Goal: Task Accomplishment & Management: Manage account settings

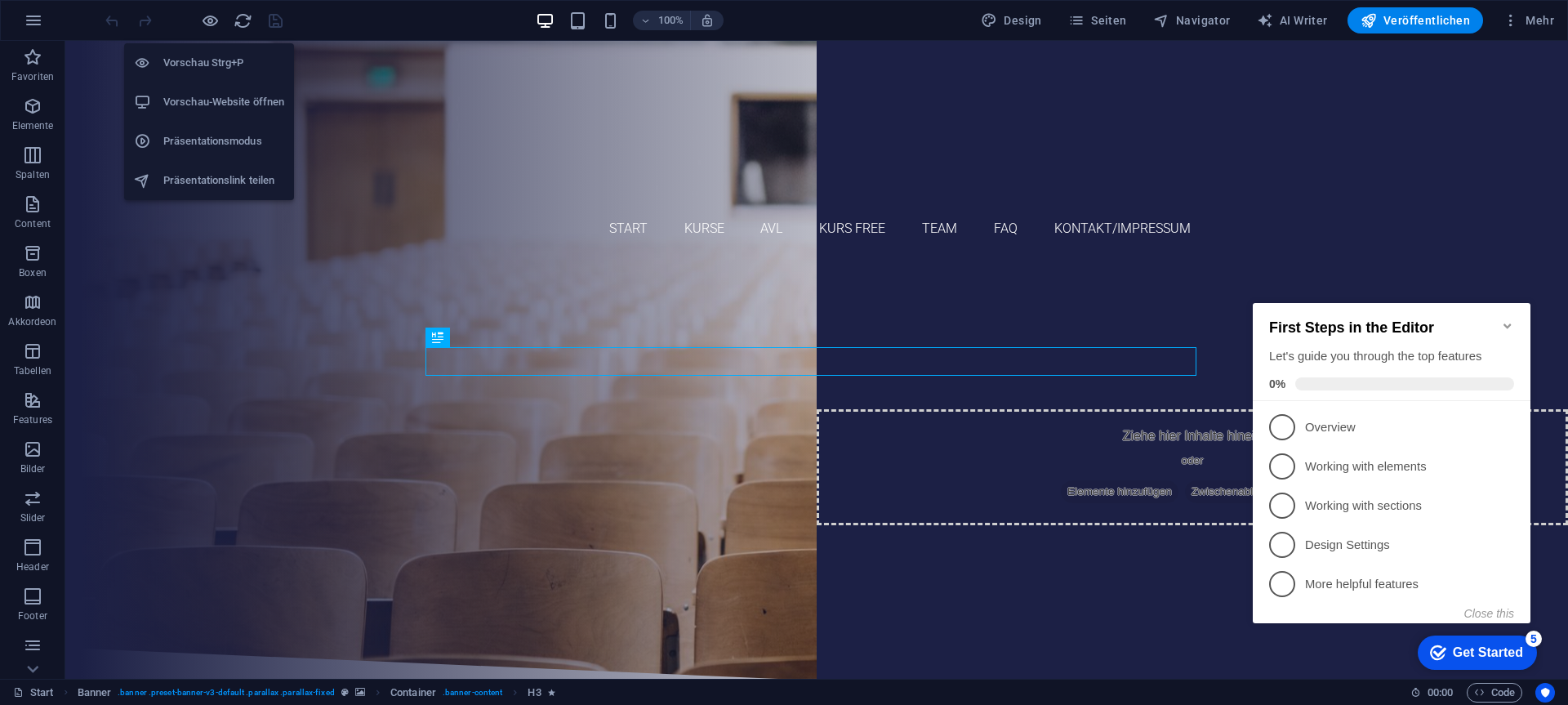
click at [193, 96] on h6 "Vorschau-Website öffnen" at bounding box center [224, 102] width 121 height 20
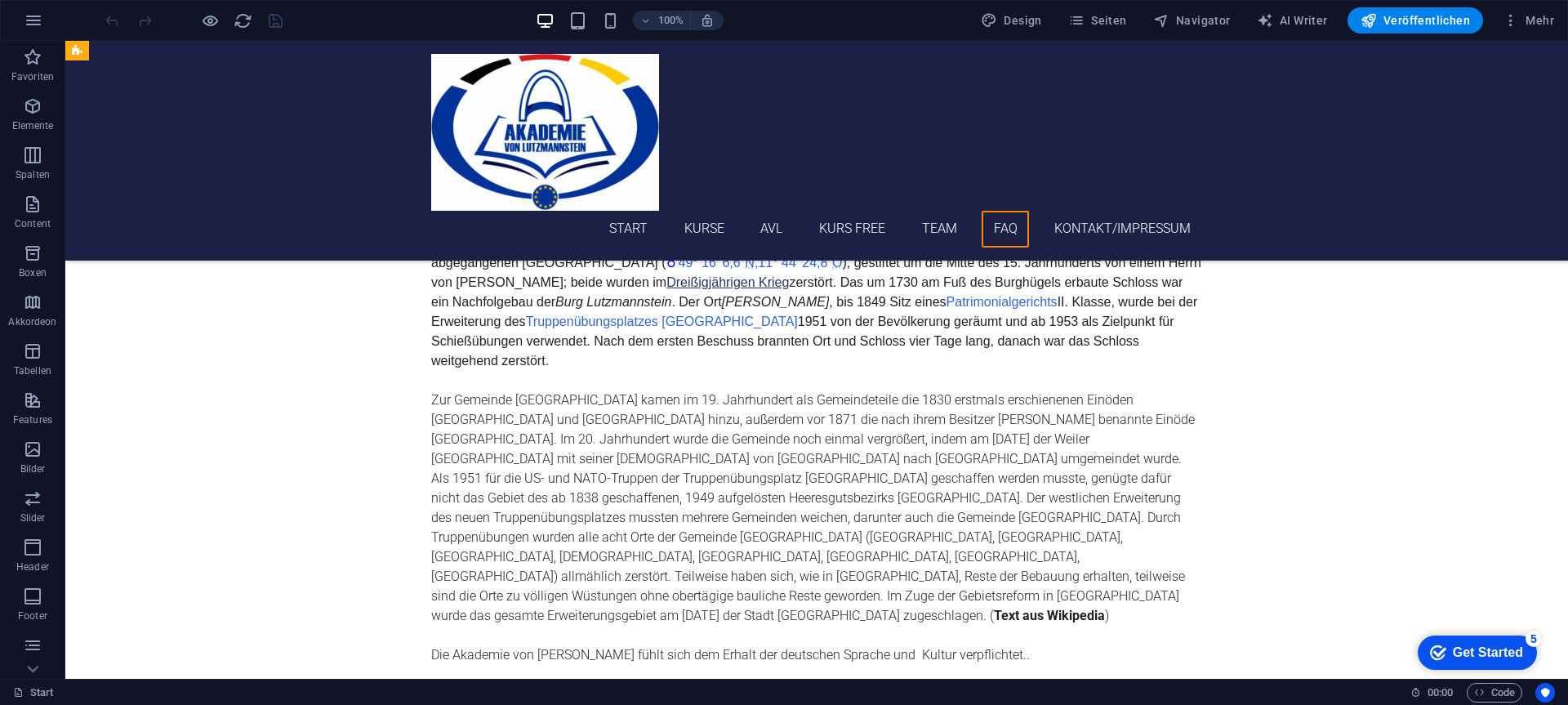
scroll to position [6782, 0]
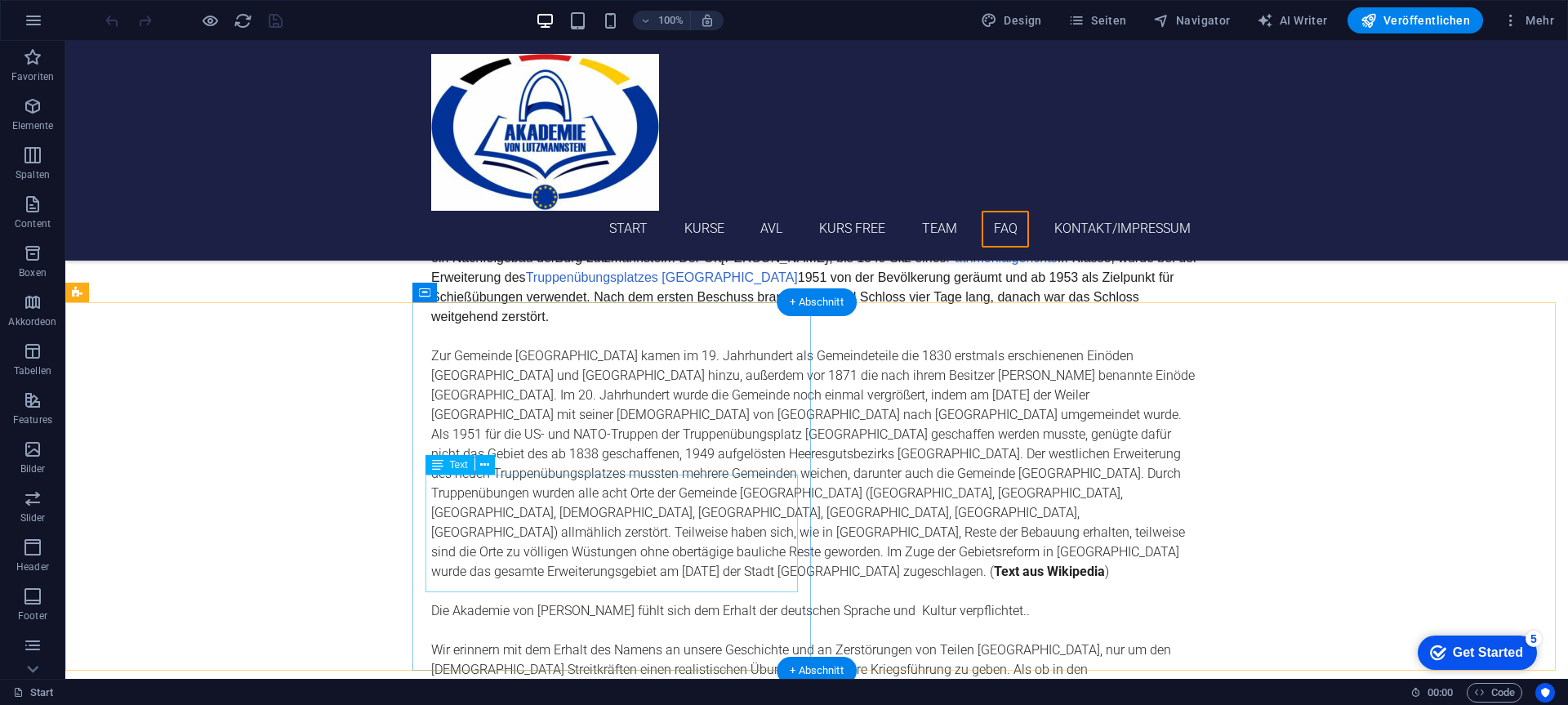
click at [451, 468] on span "Text" at bounding box center [458, 465] width 18 height 9
click at [481, 463] on icon at bounding box center [485, 465] width 9 height 17
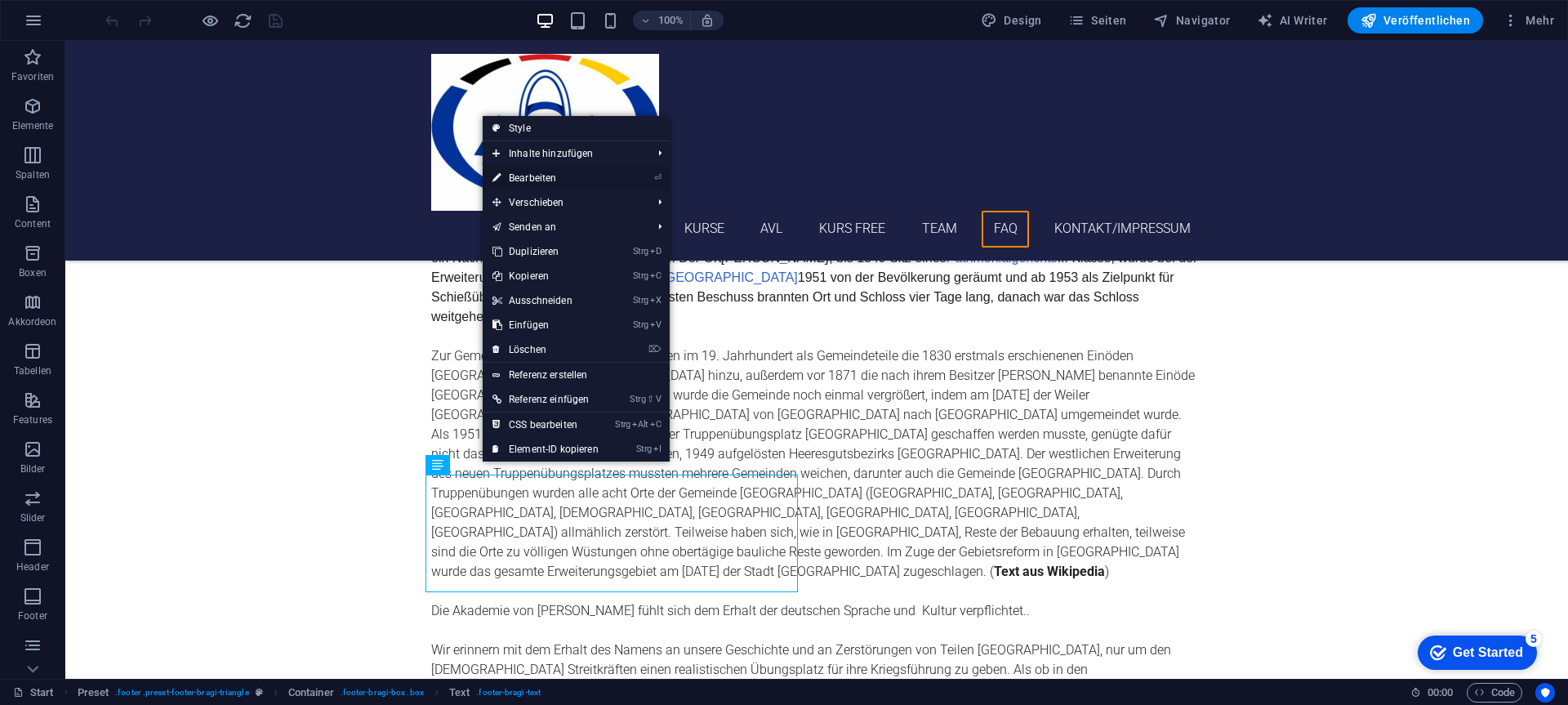
click at [555, 175] on link "⏎ Bearbeiten" at bounding box center [545, 179] width 126 height 25
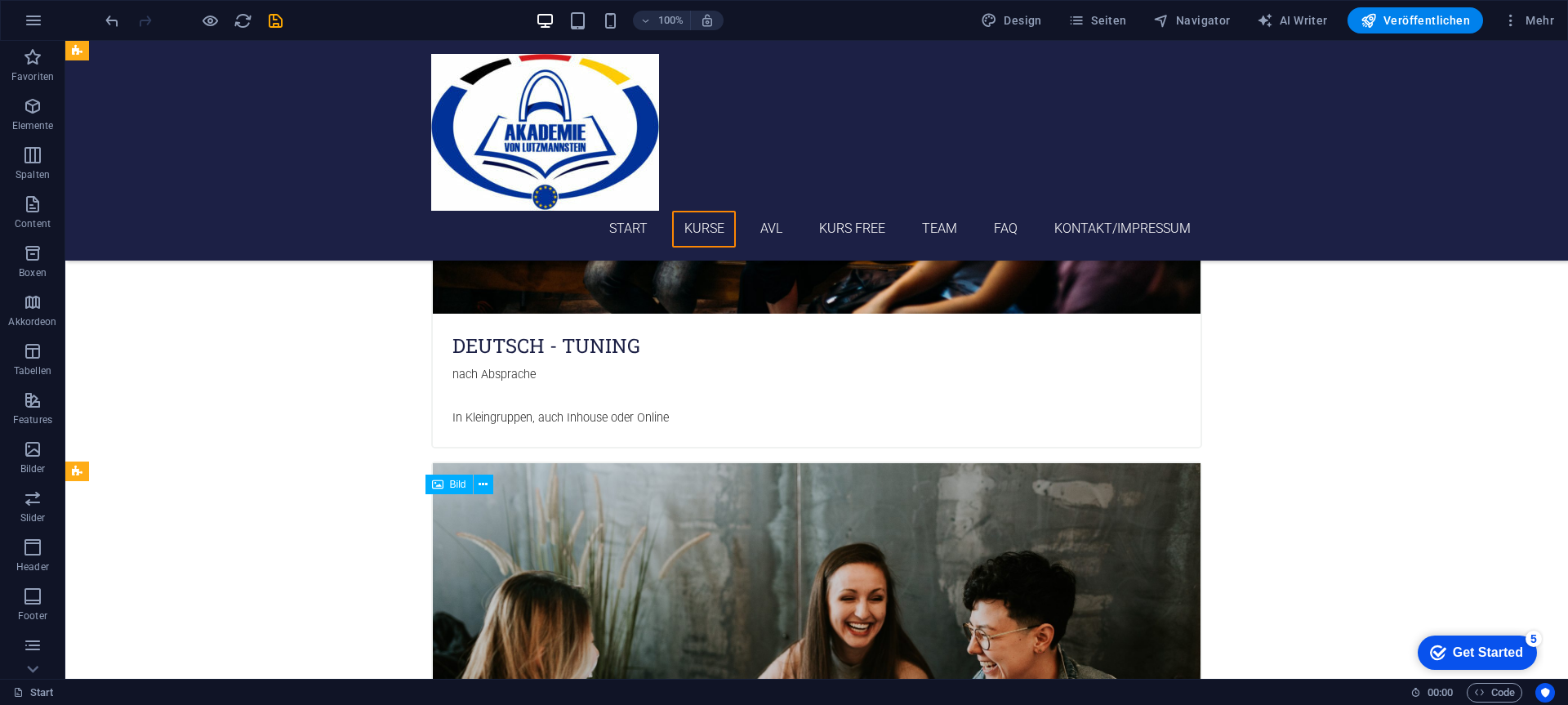
scroll to position [2369, 0]
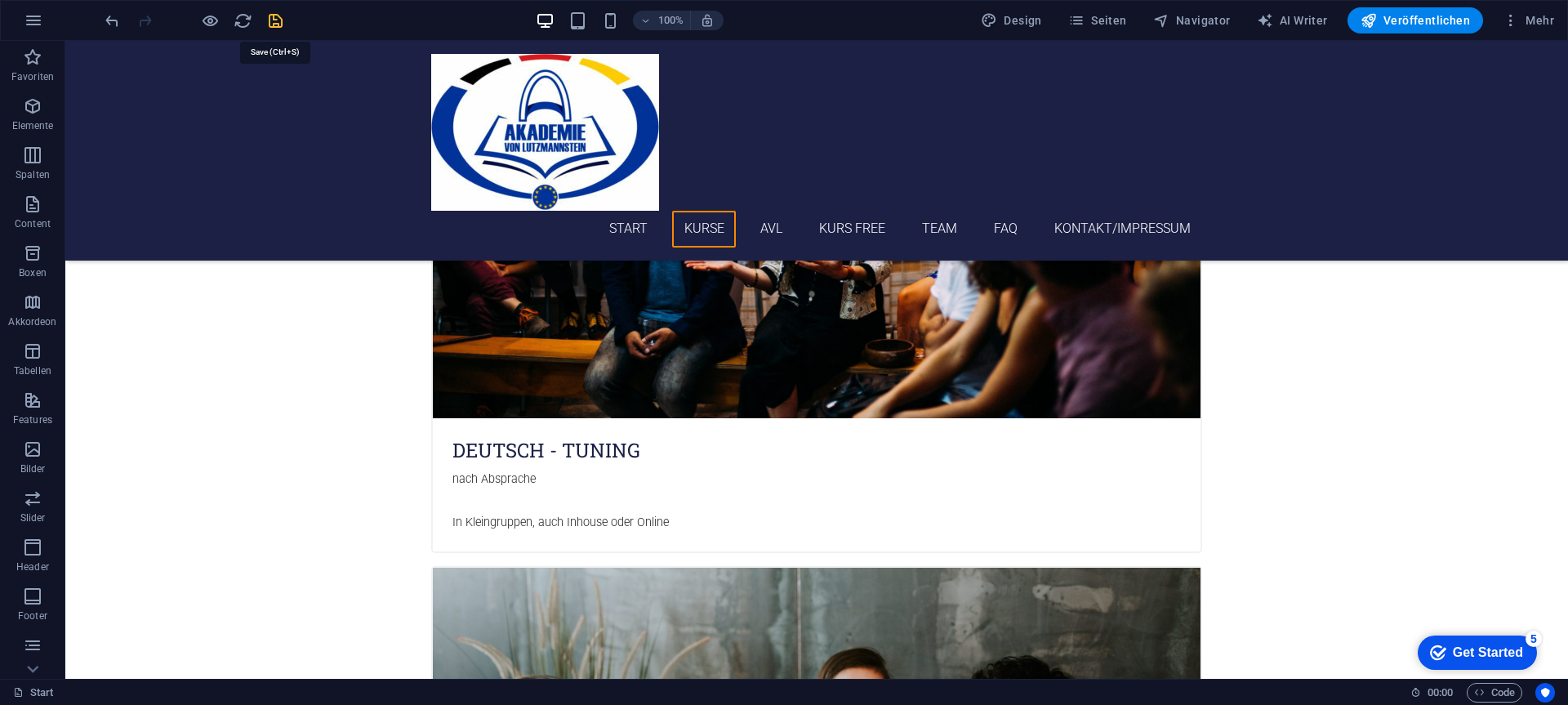
click at [278, 20] on icon "save" at bounding box center [276, 21] width 19 height 19
click at [240, 21] on icon "reload" at bounding box center [243, 21] width 19 height 19
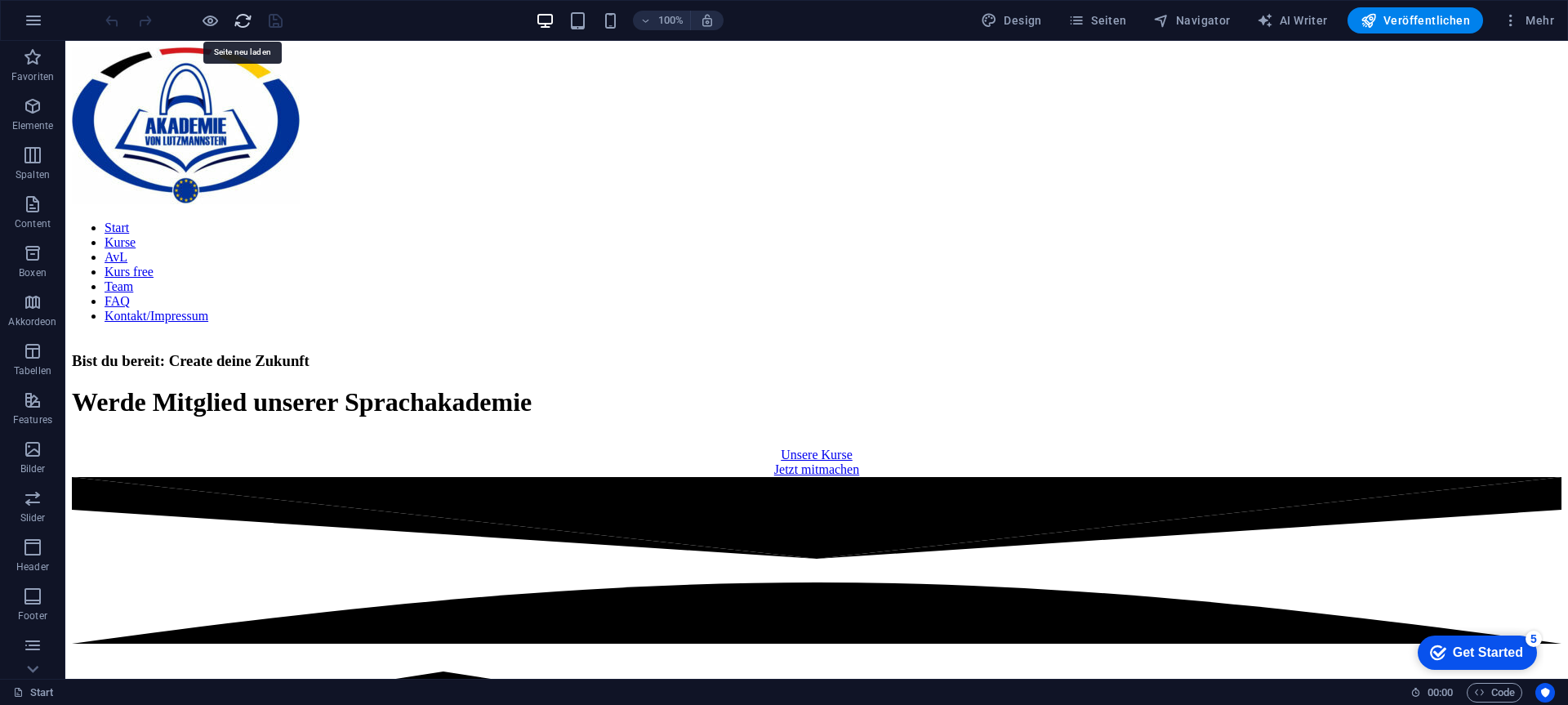
scroll to position [0, 0]
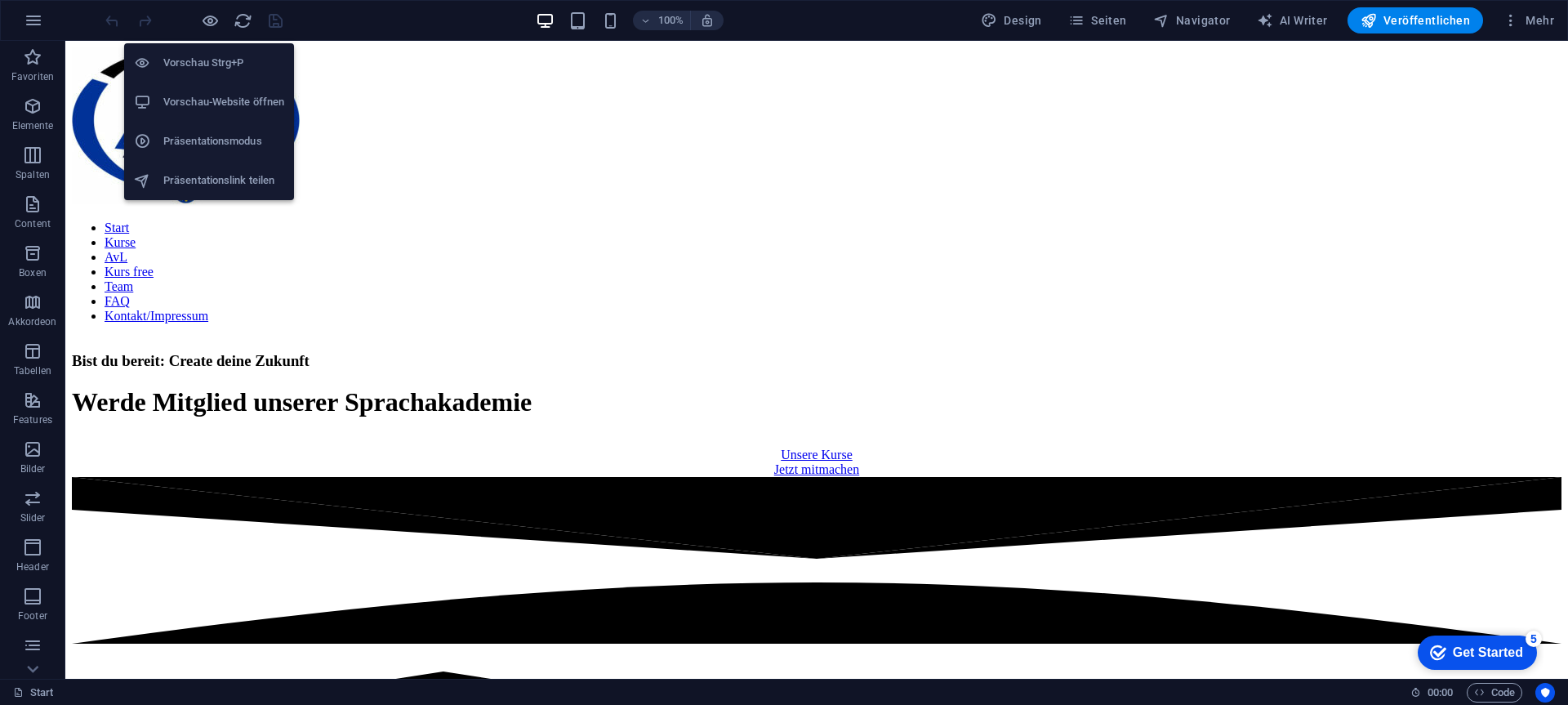
click at [197, 60] on h6 "Vorschau Strg+P" at bounding box center [224, 62] width 121 height 20
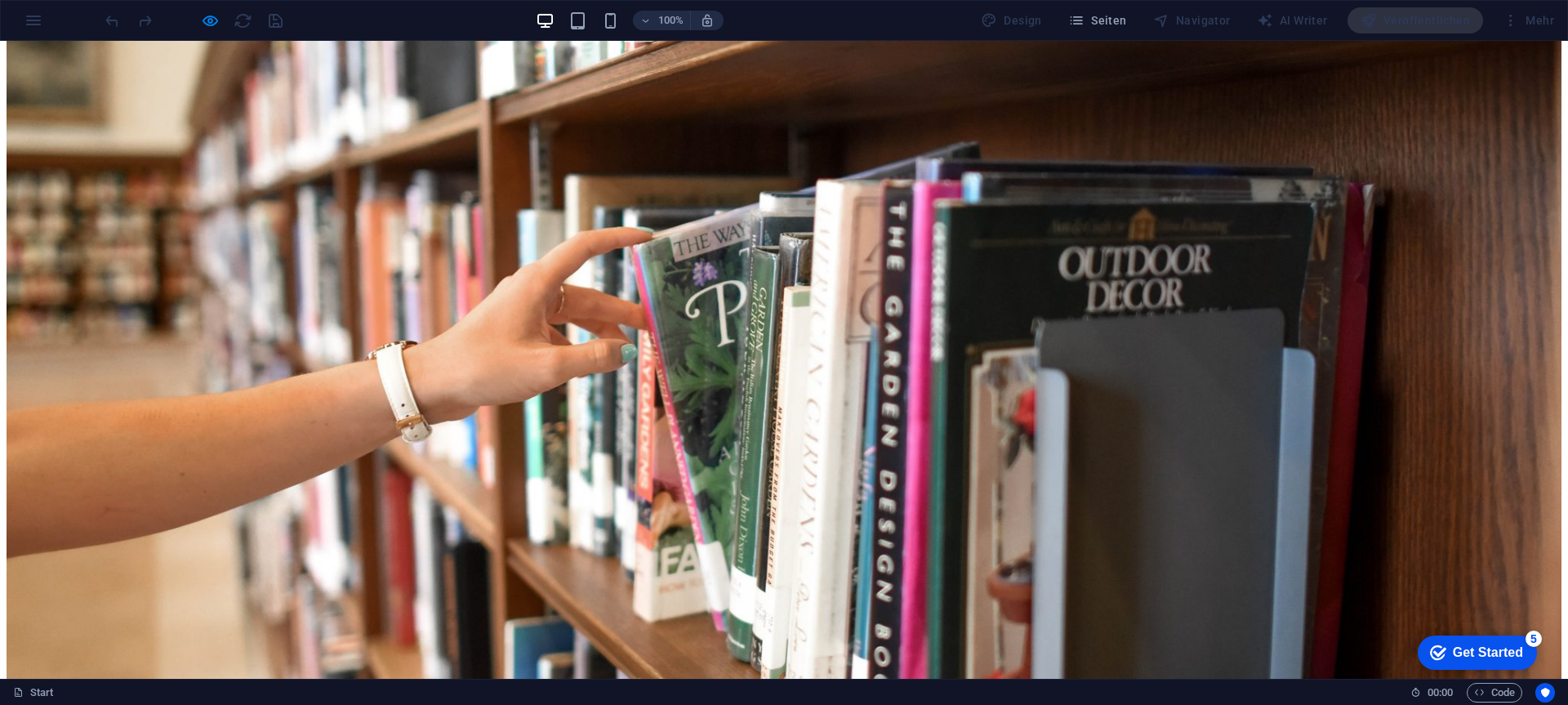
scroll to position [6046, 0]
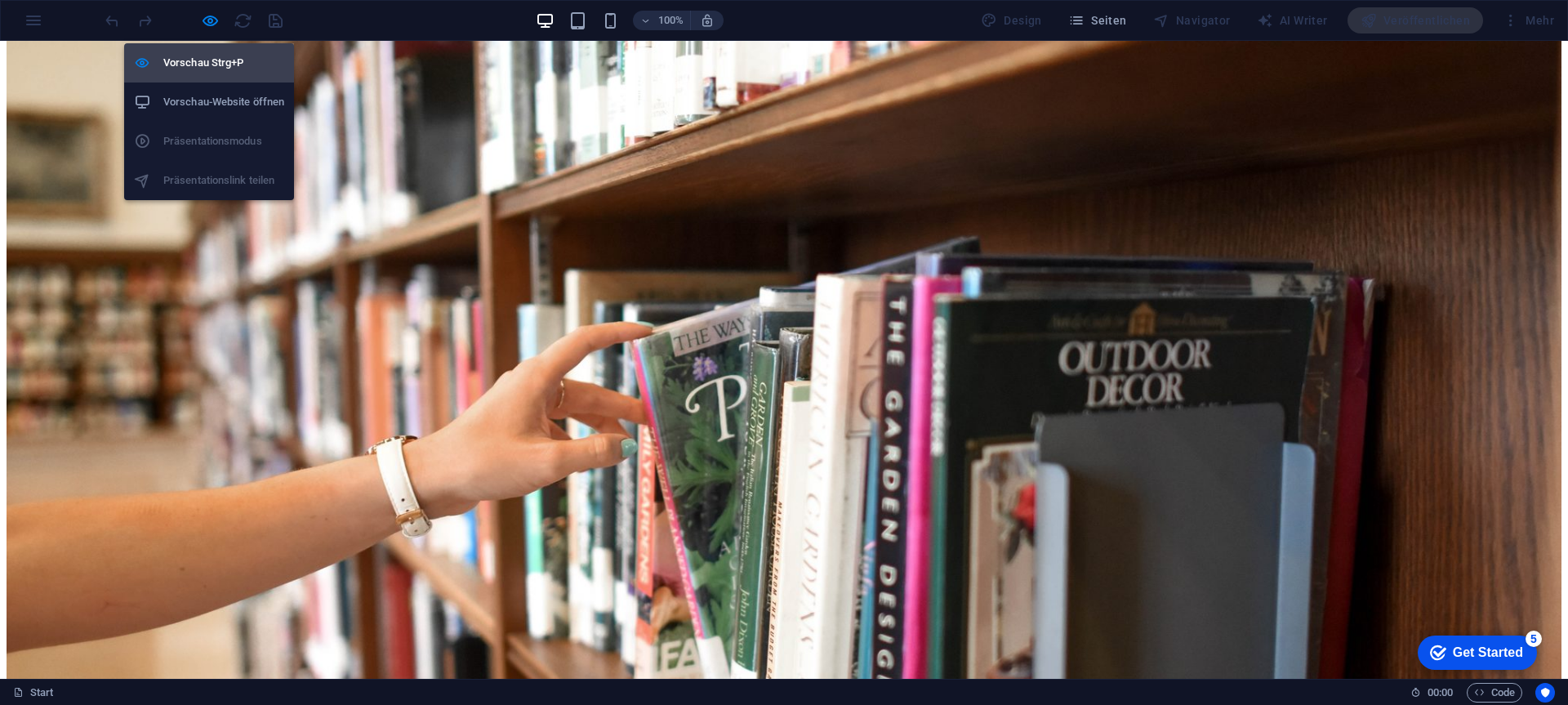
click at [202, 56] on h6 "Vorschau Strg+P" at bounding box center [224, 62] width 121 height 20
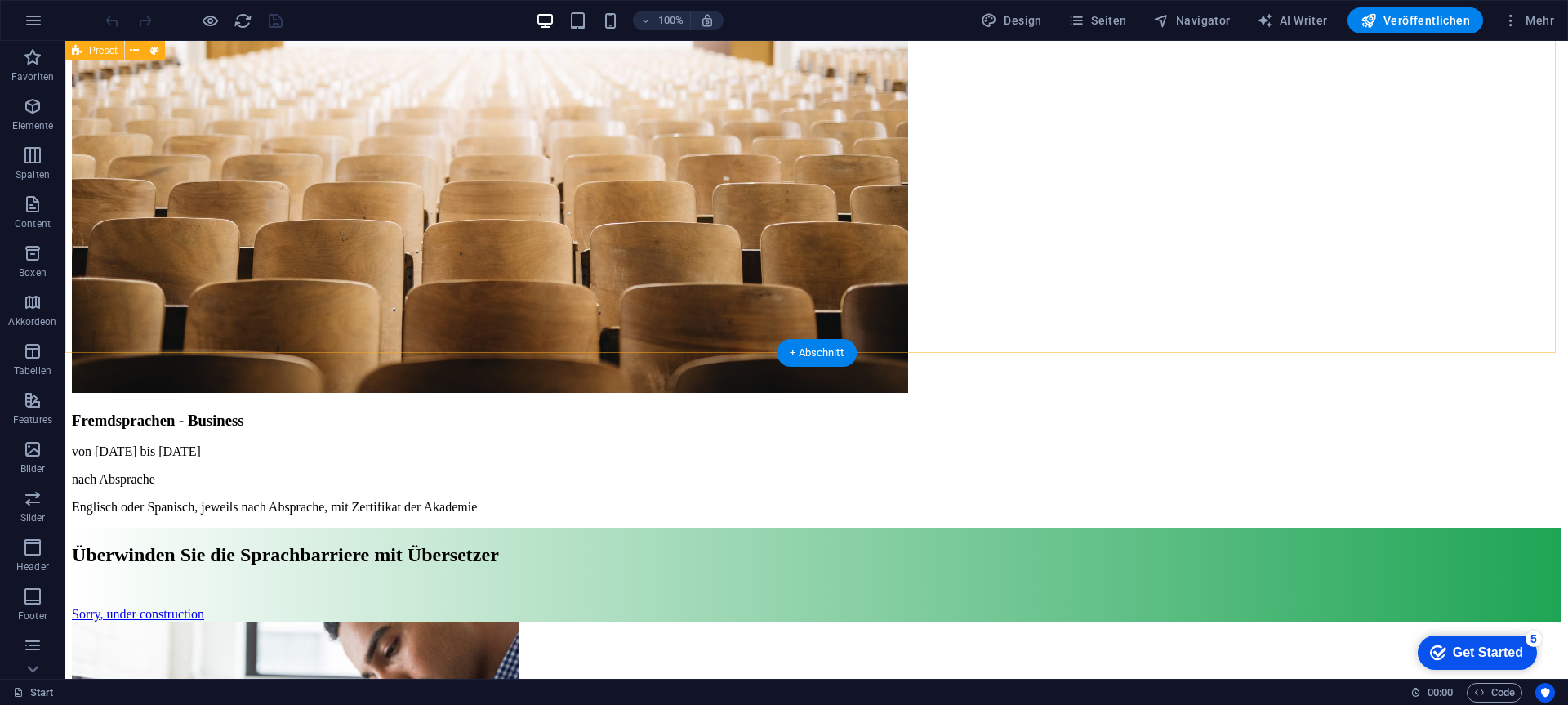
scroll to position [7094, 0]
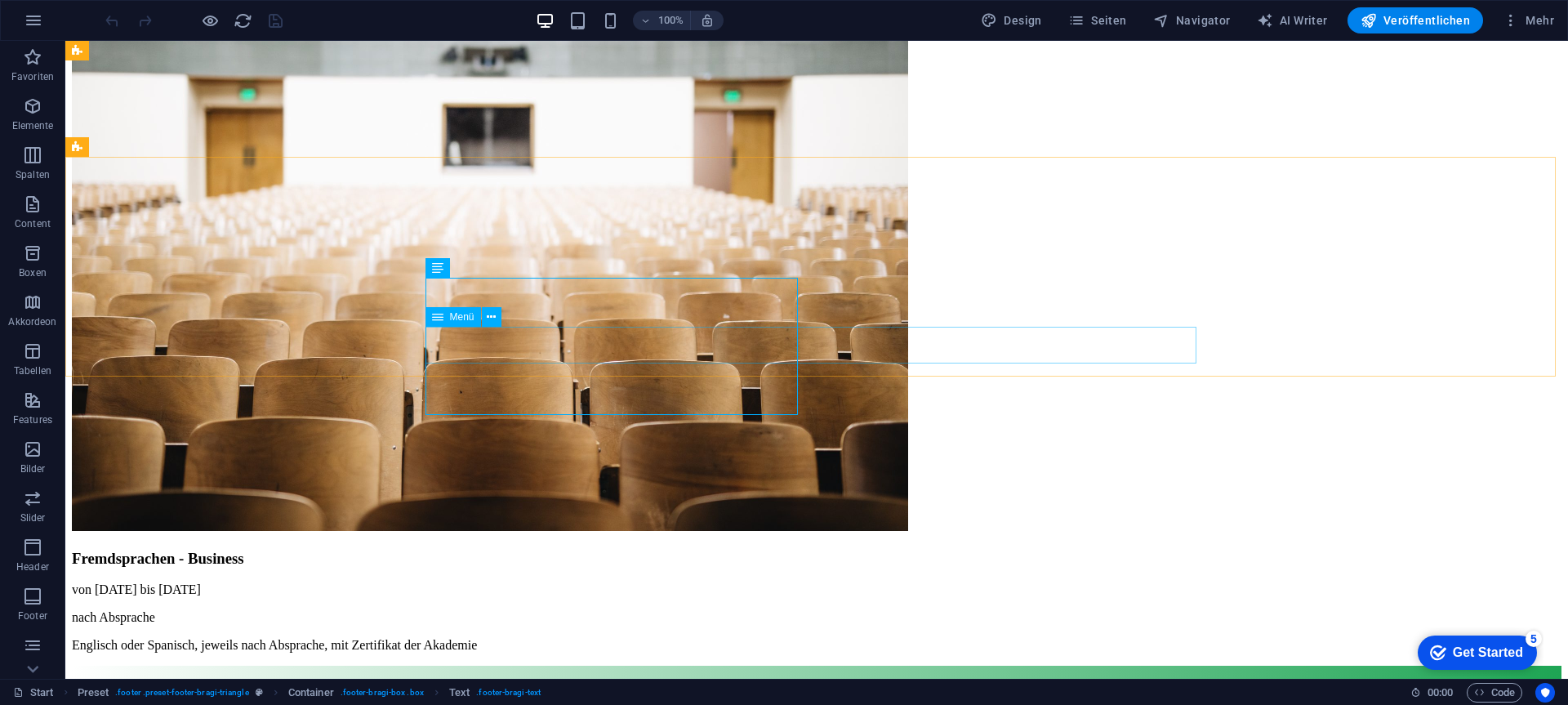
scroll to position [6931, 0]
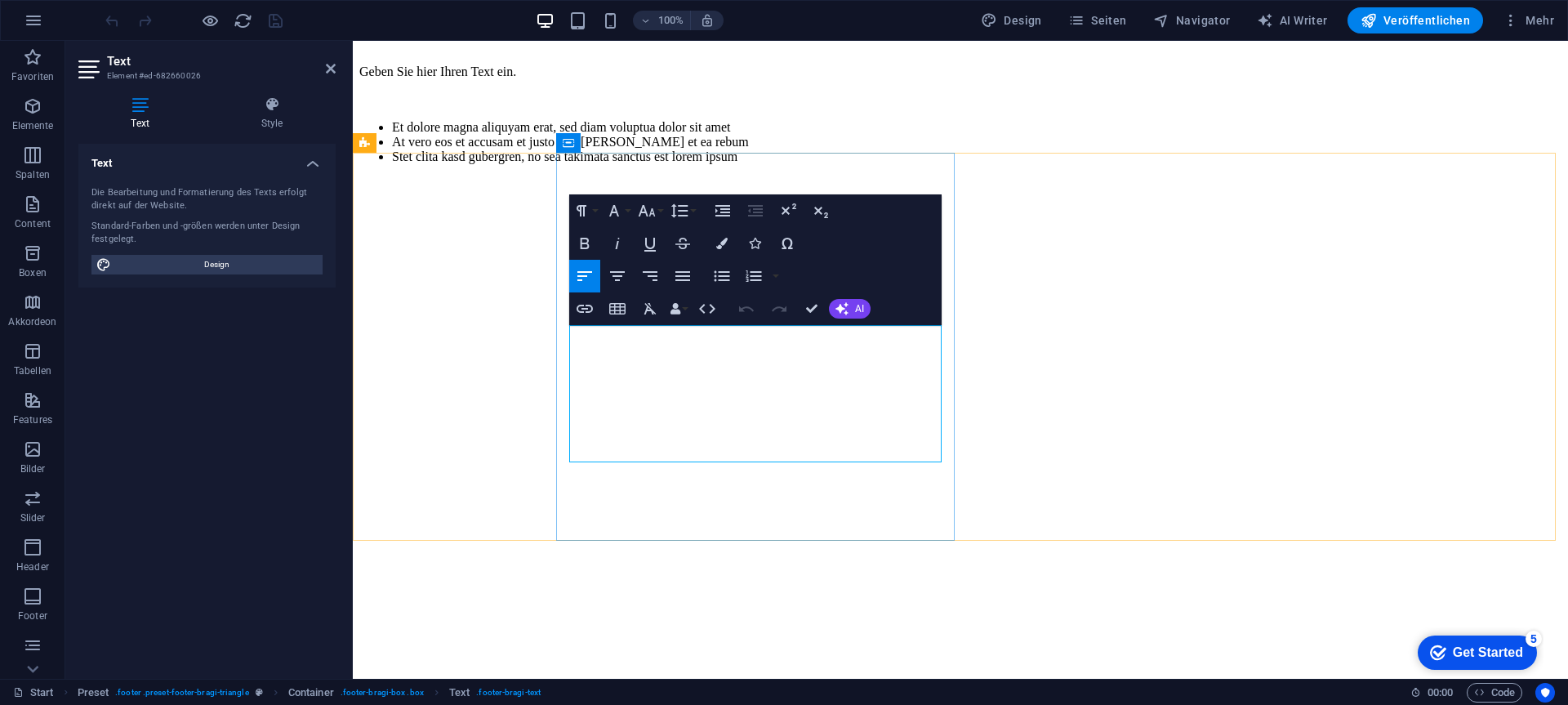
drag, startPoint x: 520, startPoint y: 414, endPoint x: 805, endPoint y: 413, distance: 285.0
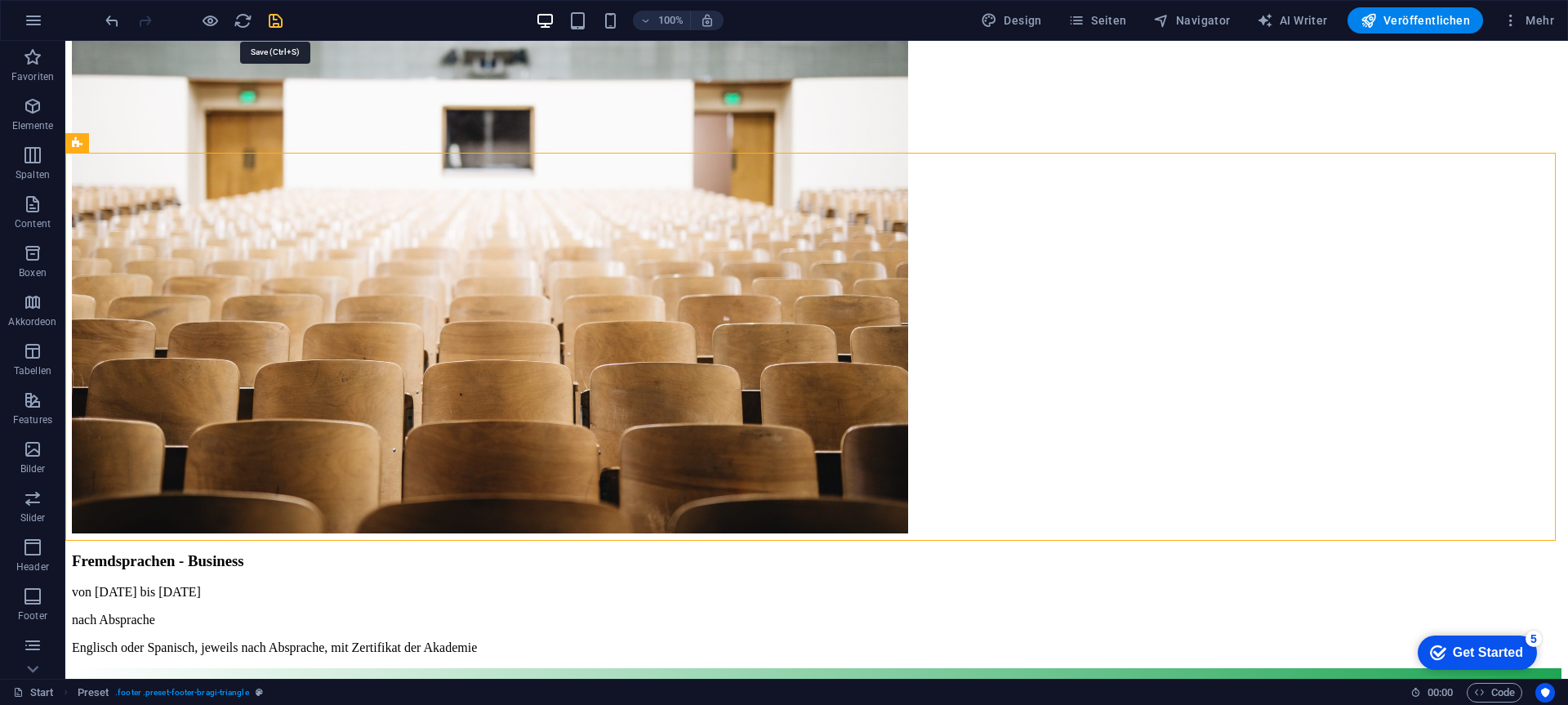
click at [275, 15] on icon "save" at bounding box center [276, 21] width 19 height 19
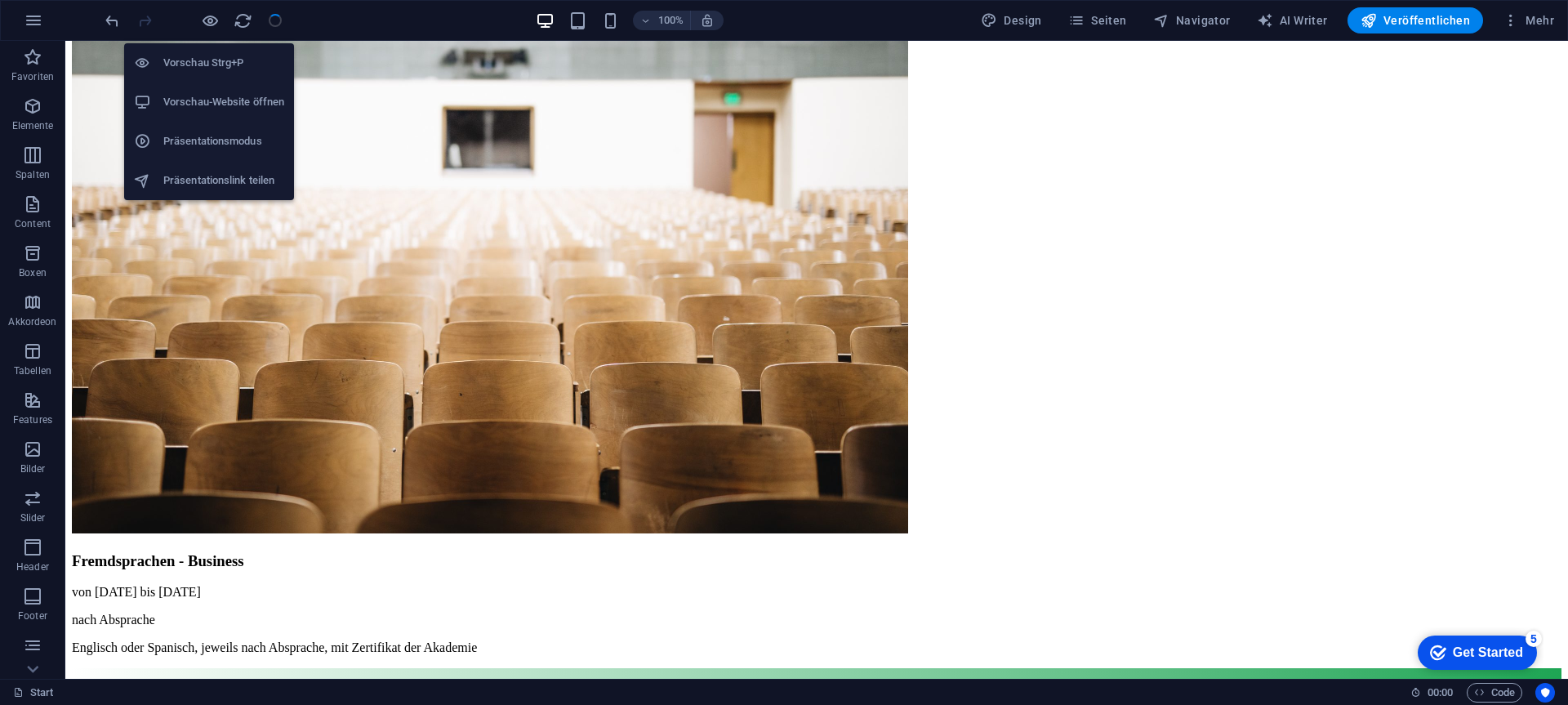
click at [209, 95] on h6 "Vorschau-Website öffnen" at bounding box center [224, 102] width 121 height 20
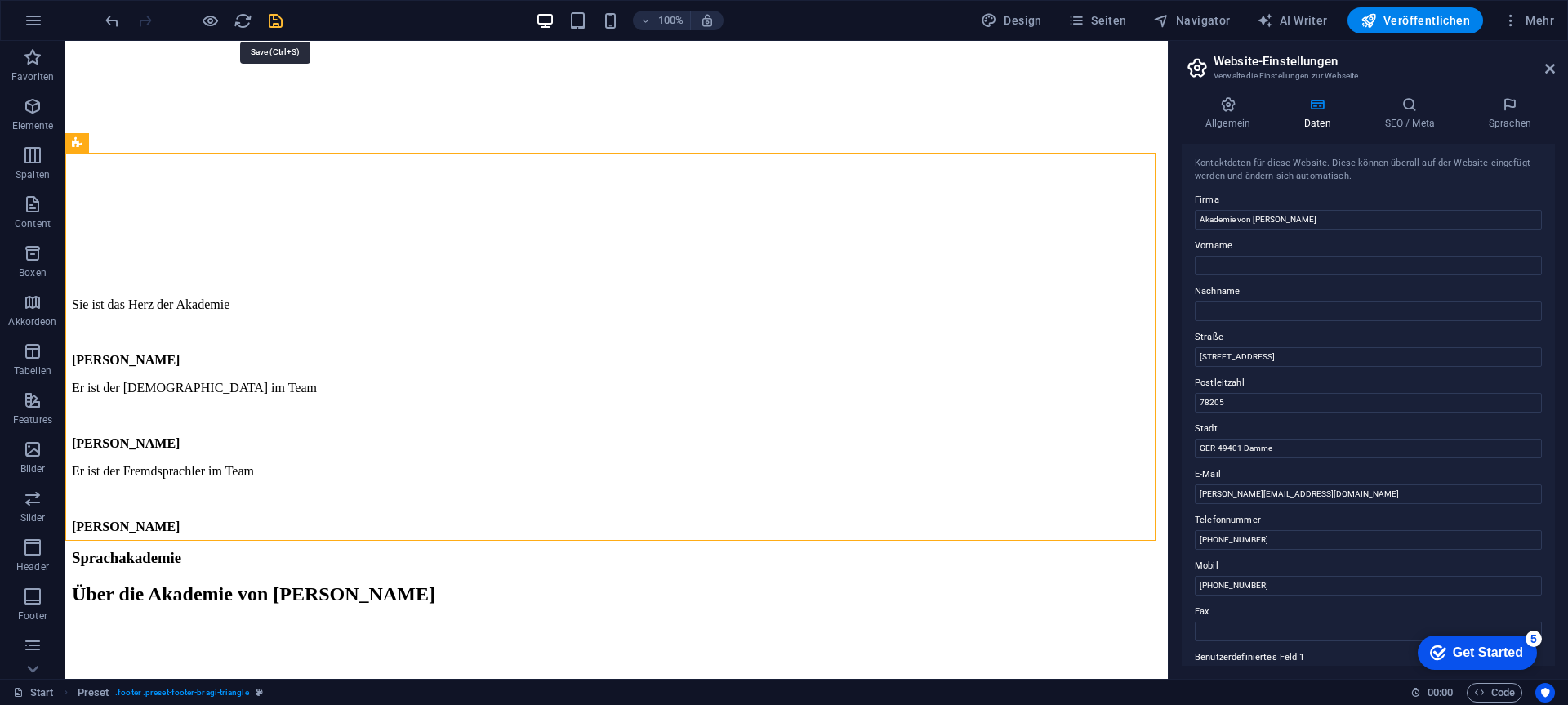
click at [280, 13] on icon "save" at bounding box center [276, 21] width 19 height 19
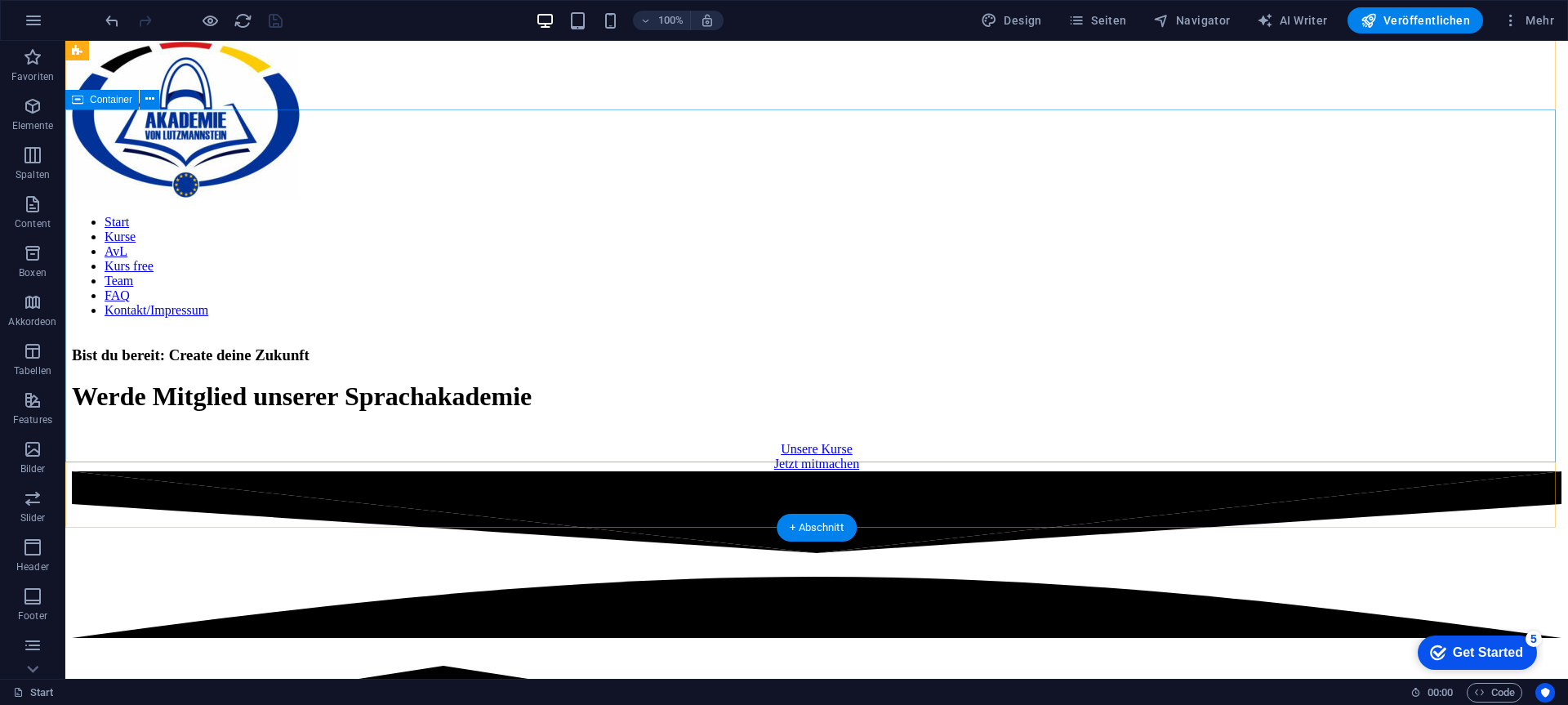
scroll to position [0, 0]
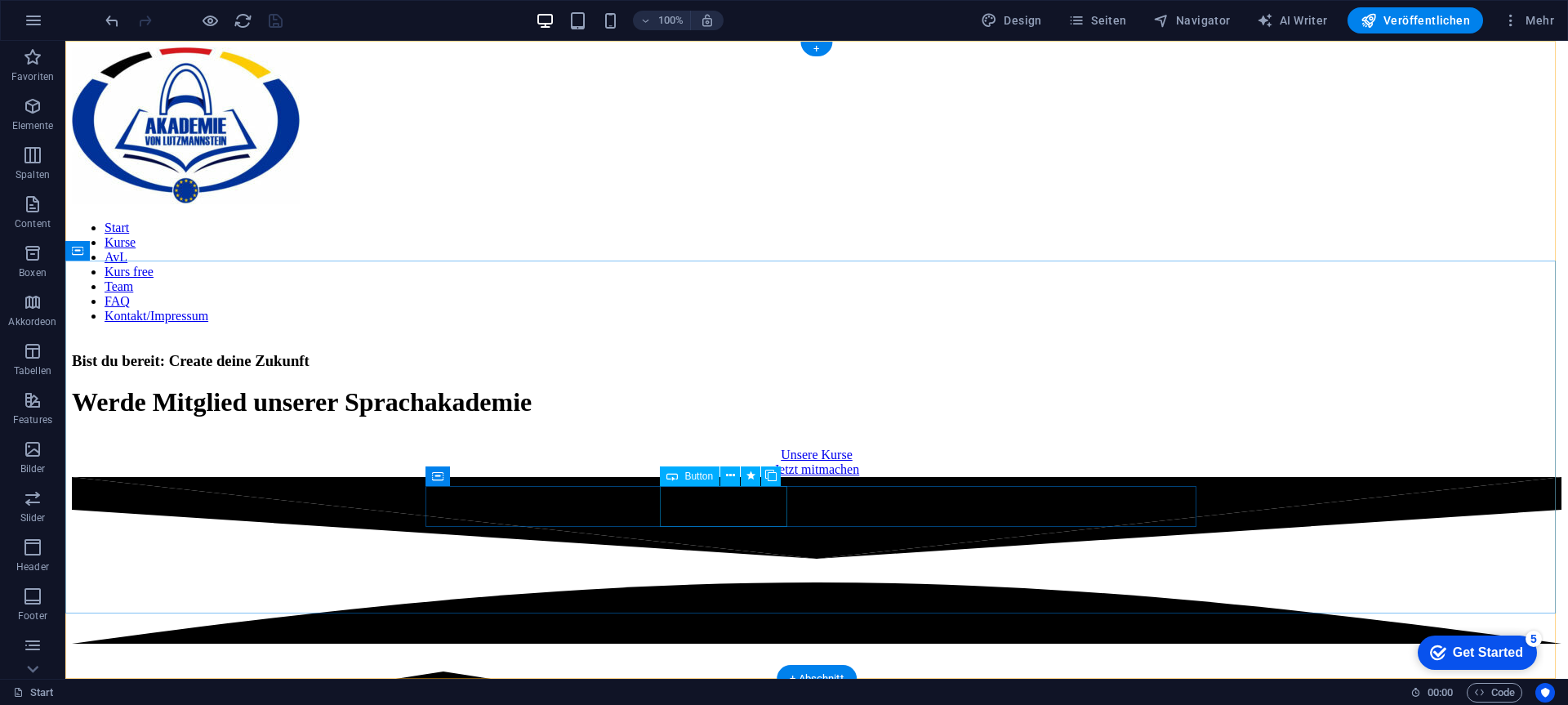
click at [717, 462] on div "Unsere Kurse" at bounding box center [816, 456] width 1490 height 15
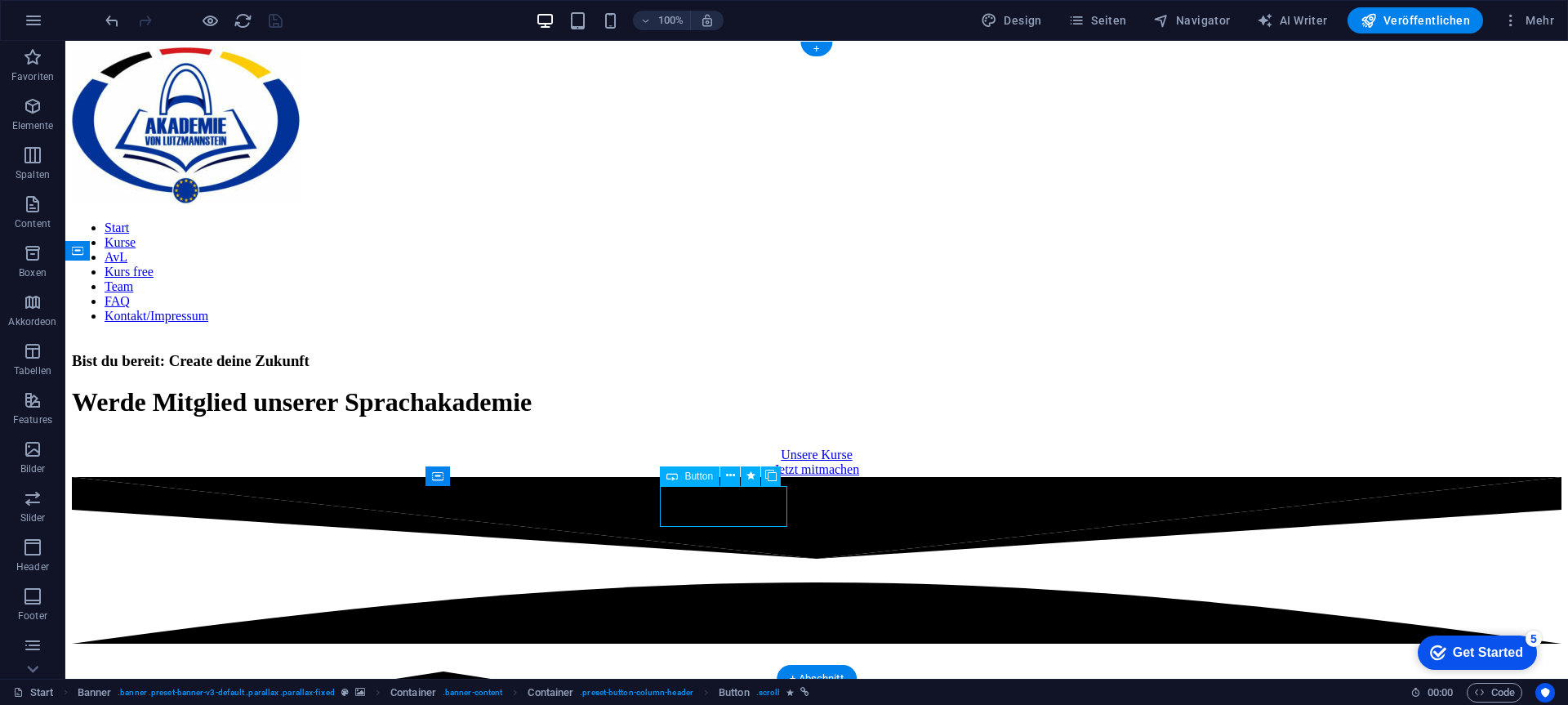
click at [715, 462] on div "Unsere Kurse" at bounding box center [816, 456] width 1490 height 15
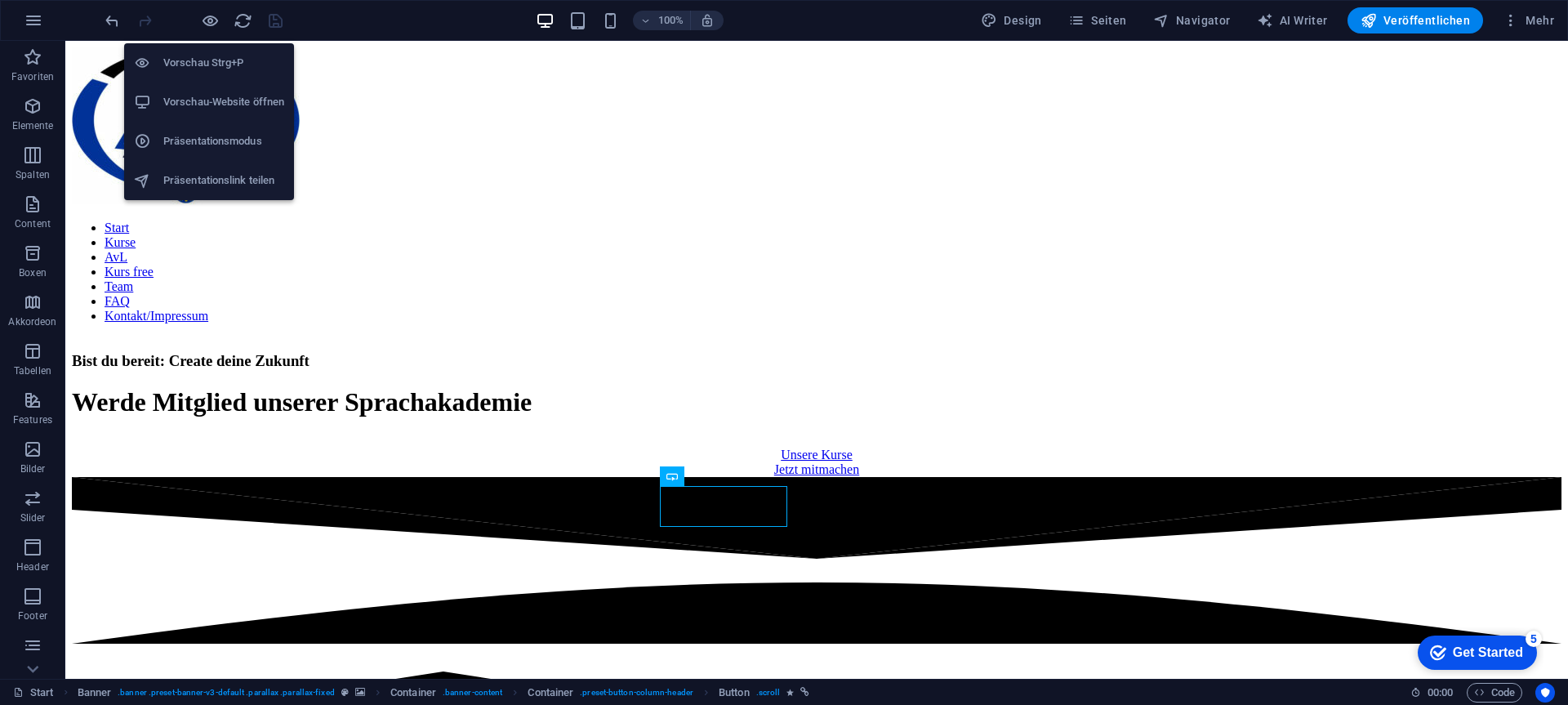
click at [198, 97] on h6 "Vorschau-Website öffnen" at bounding box center [224, 102] width 121 height 20
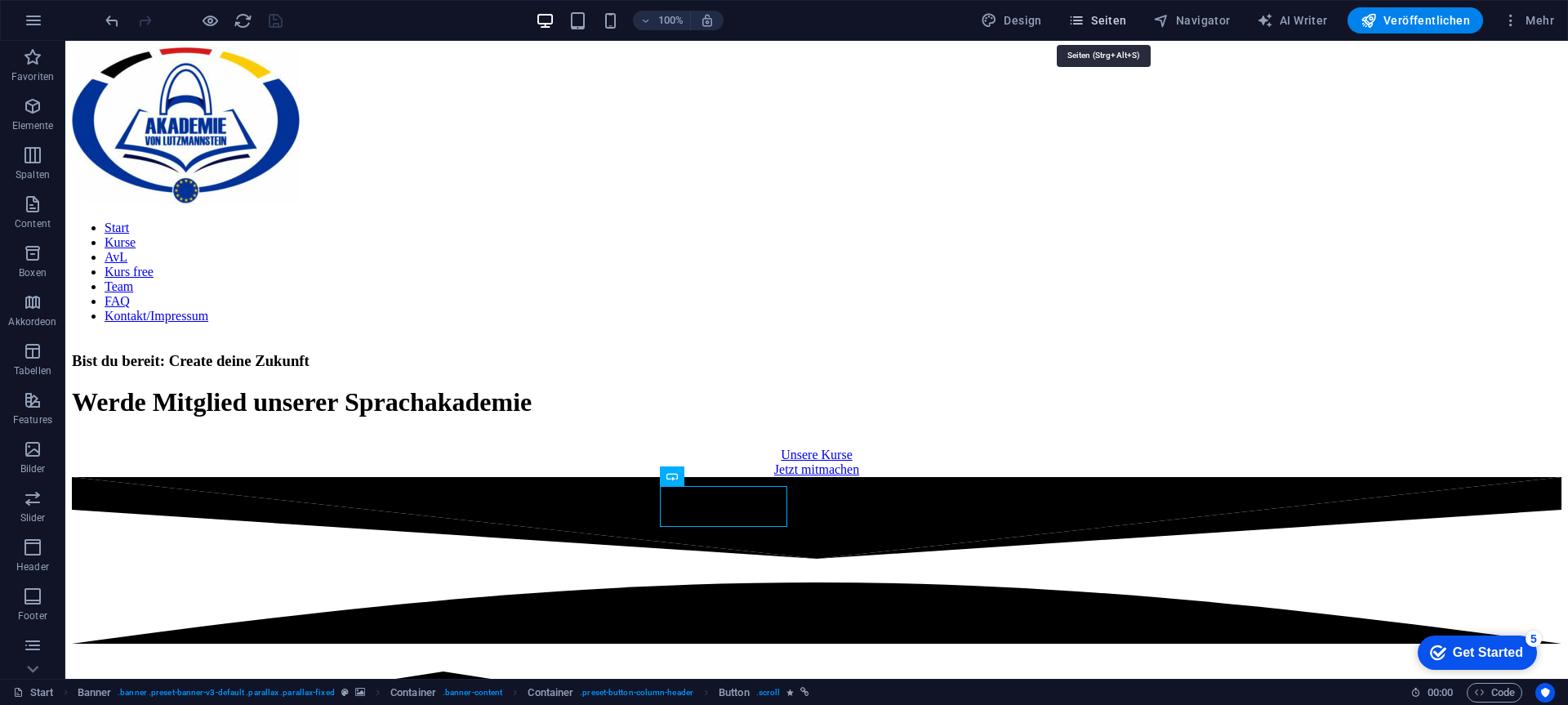
click at [1114, 24] on span "Seiten" at bounding box center [1098, 20] width 59 height 16
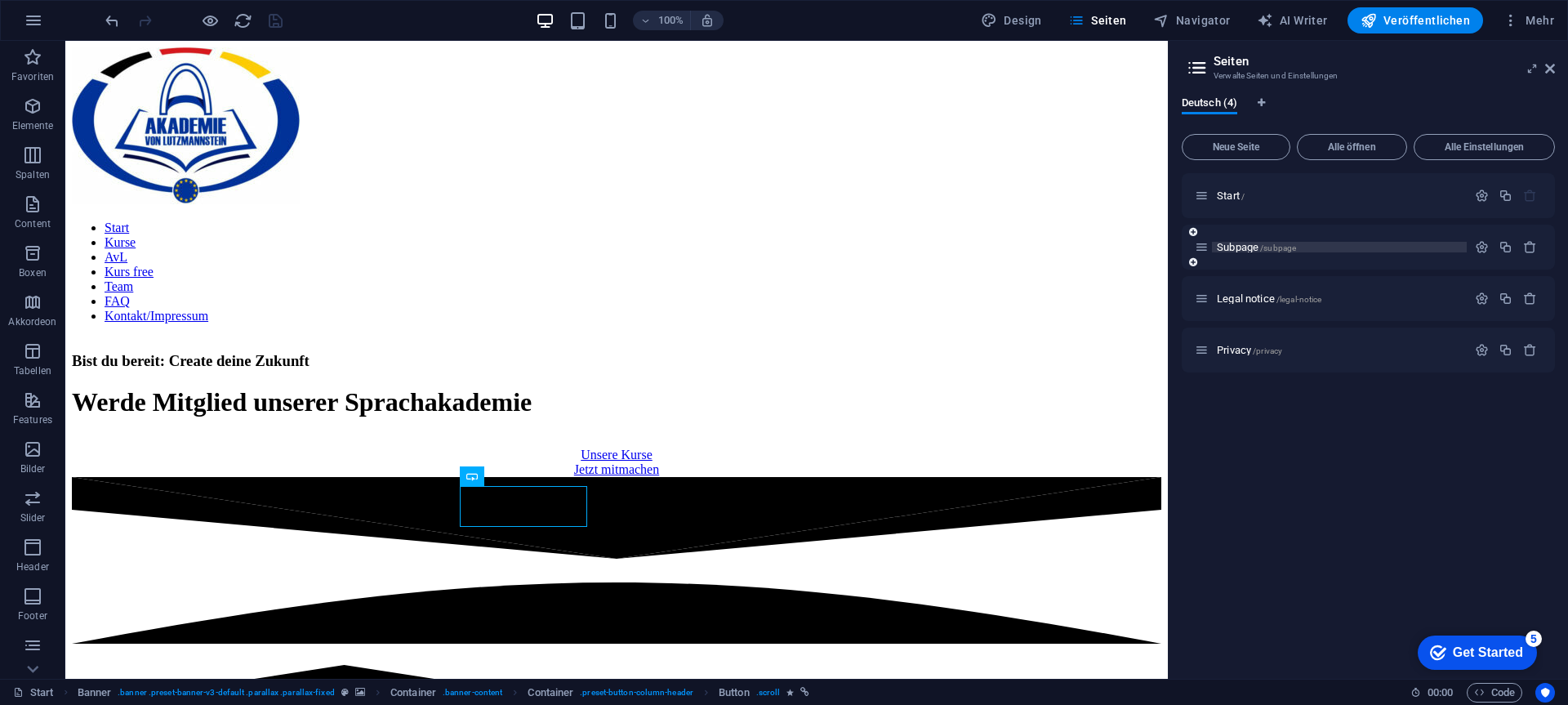
click at [1253, 244] on span "Subpage /subpage" at bounding box center [1256, 247] width 79 height 12
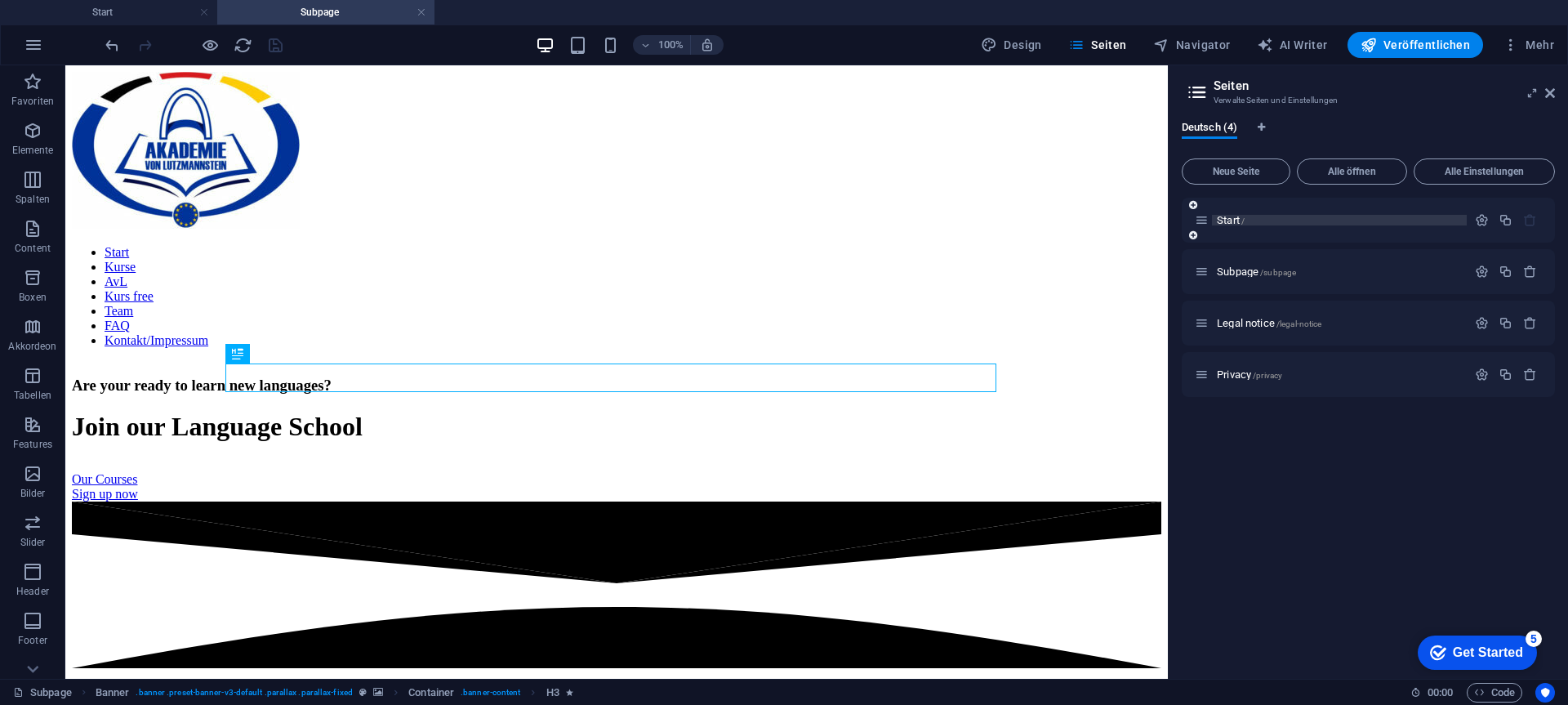
click at [1234, 222] on span "Start /" at bounding box center [1230, 220] width 27 height 12
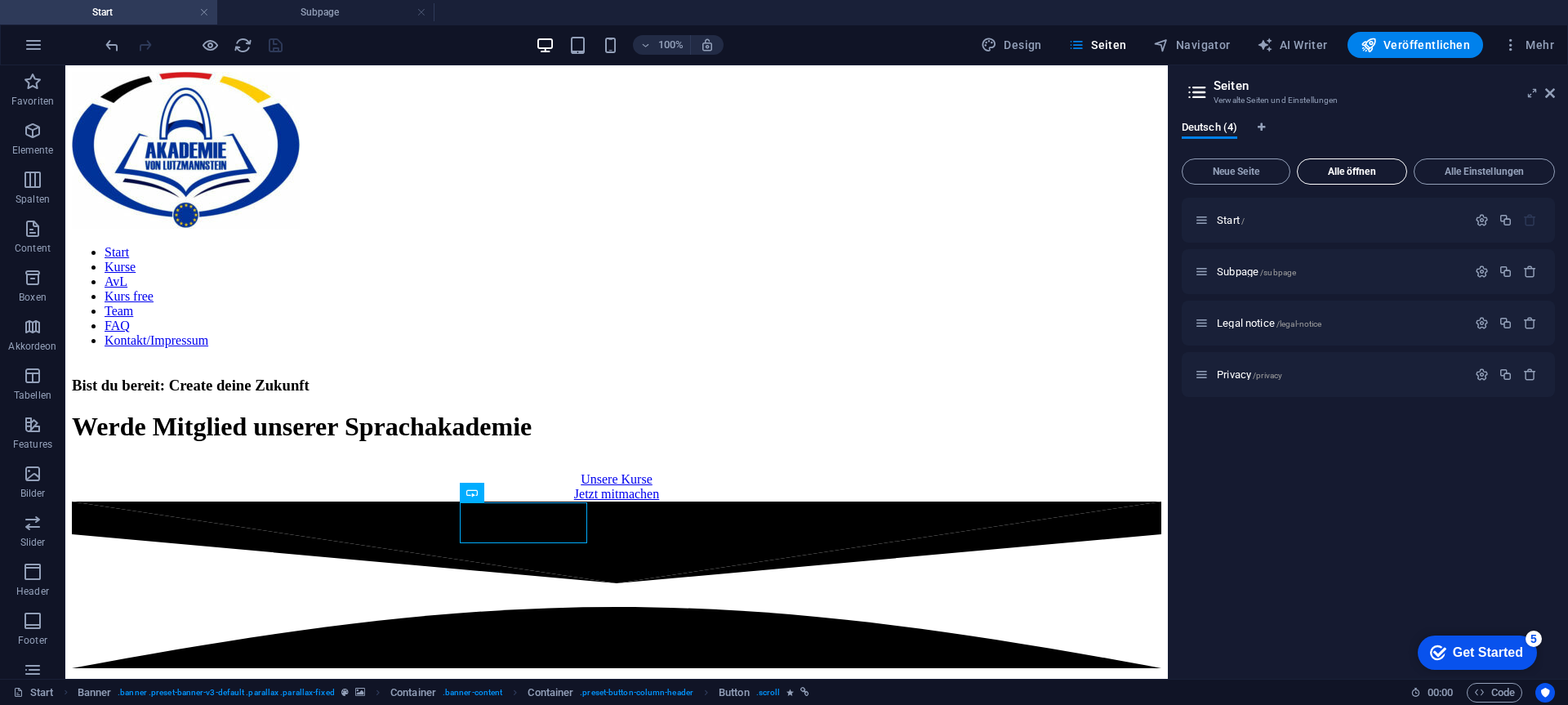
click at [1323, 166] on span "Alle öffnen" at bounding box center [1352, 171] width 95 height 9
